Goal: Information Seeking & Learning: Learn about a topic

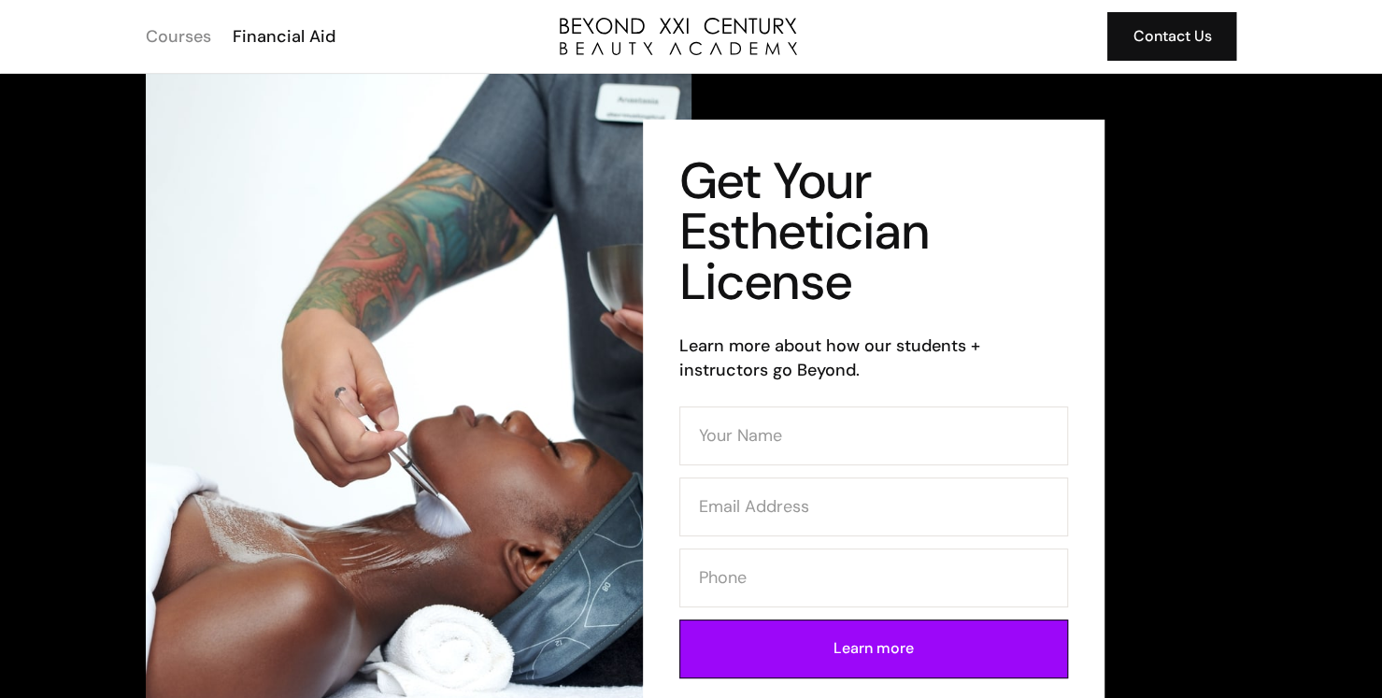
click at [183, 34] on div "Courses" at bounding box center [178, 36] width 65 height 24
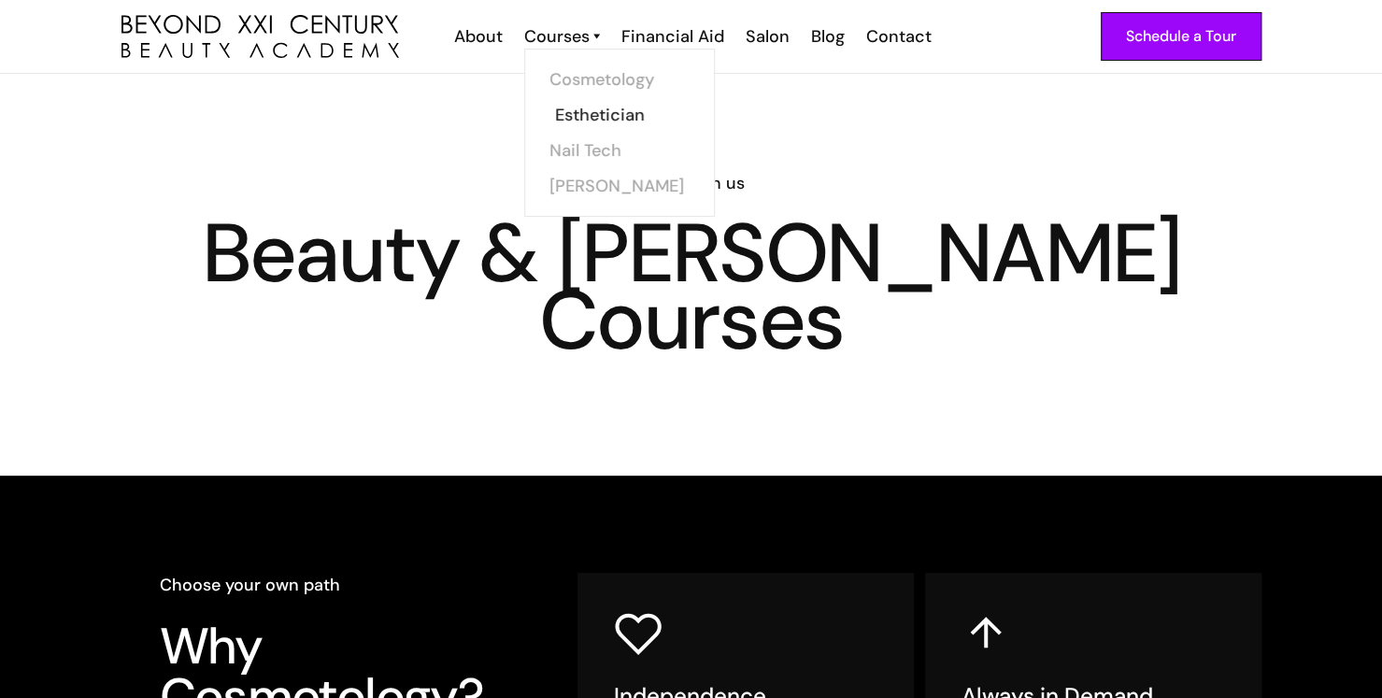
click at [587, 108] on link "Esthetician" at bounding box center [625, 115] width 140 height 36
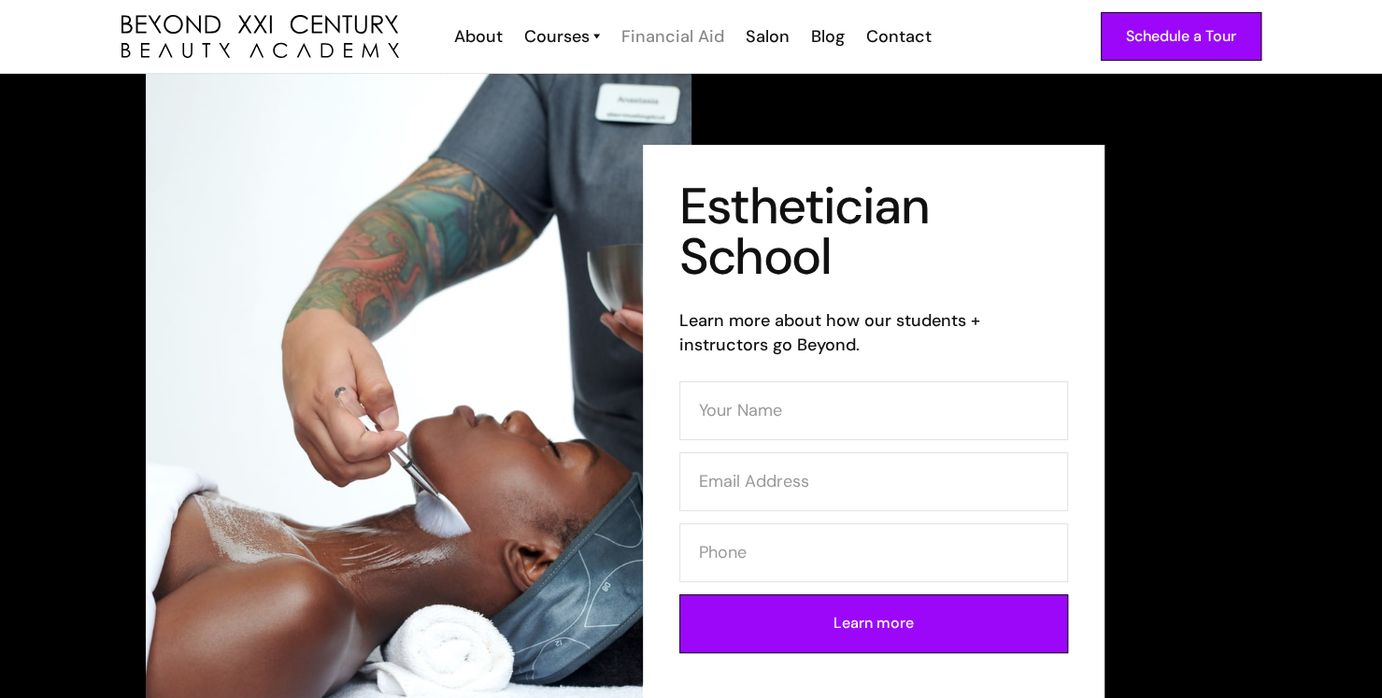
click at [674, 36] on div "Financial Aid" at bounding box center [672, 36] width 103 height 24
